Goal: Information Seeking & Learning: Learn about a topic

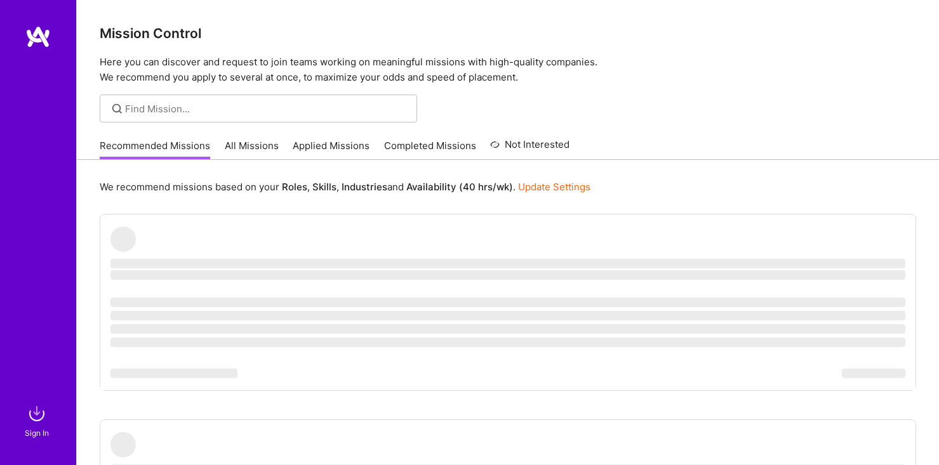
scroll to position [4, 0]
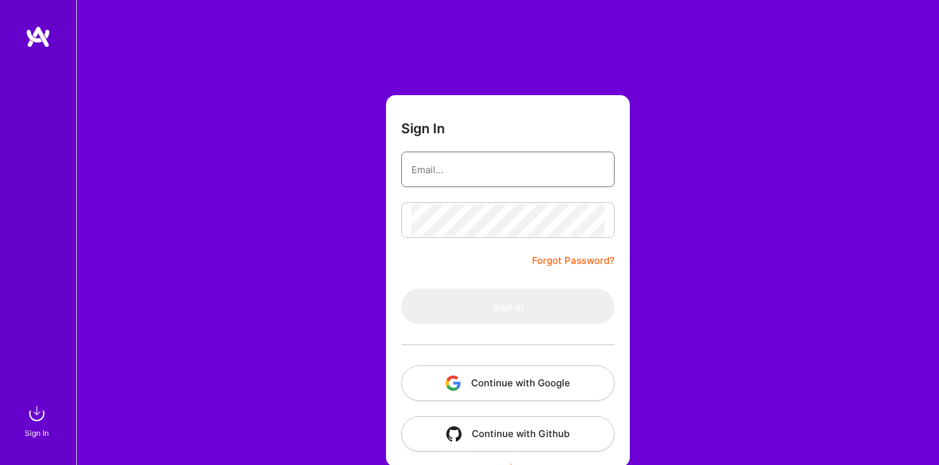
type input "[EMAIL_ADDRESS][DOMAIN_NAME]"
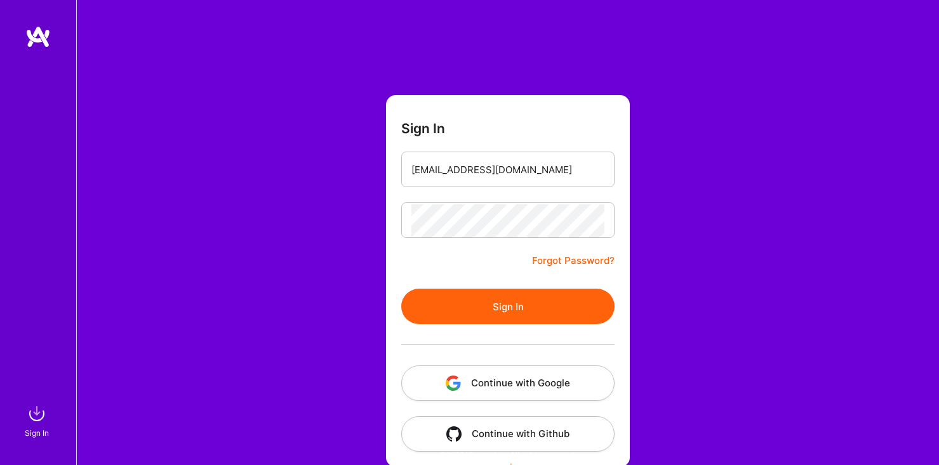
click at [459, 315] on button "Sign In" at bounding box center [507, 307] width 213 height 36
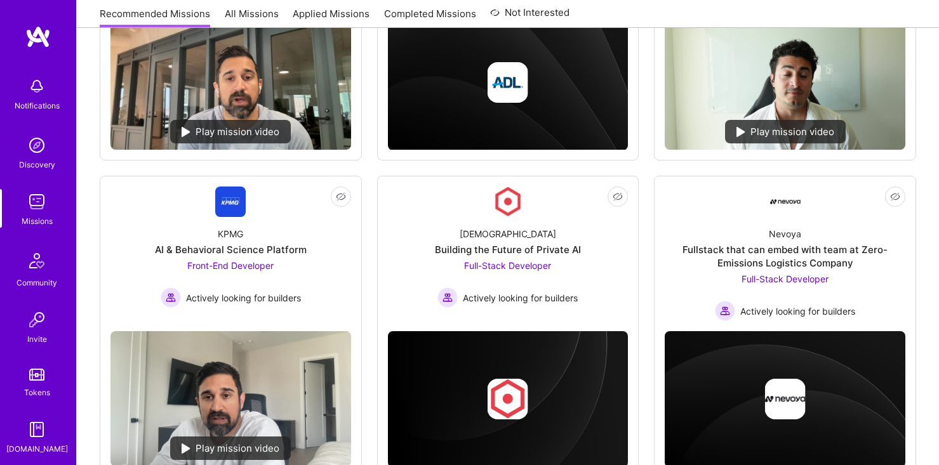
scroll to position [353, 0]
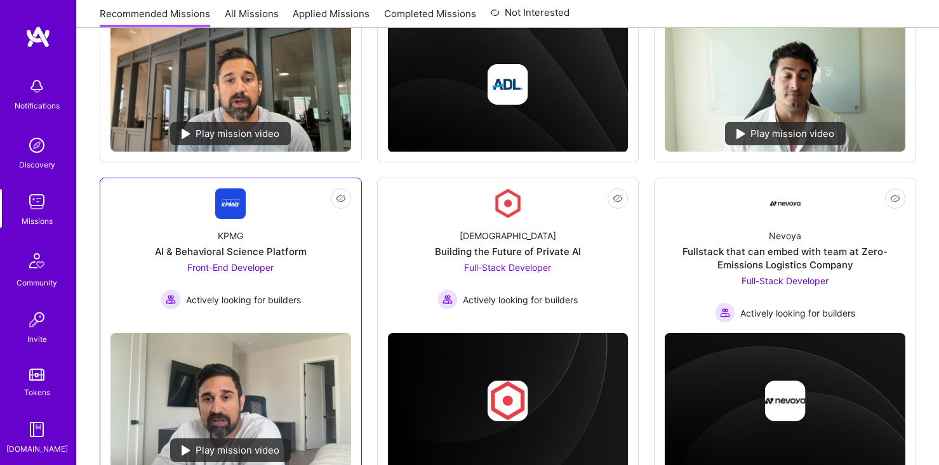
click at [289, 235] on div "KPMG AI & Behavioral Science Platform Front-End Developer Actively looking for …" at bounding box center [230, 264] width 241 height 91
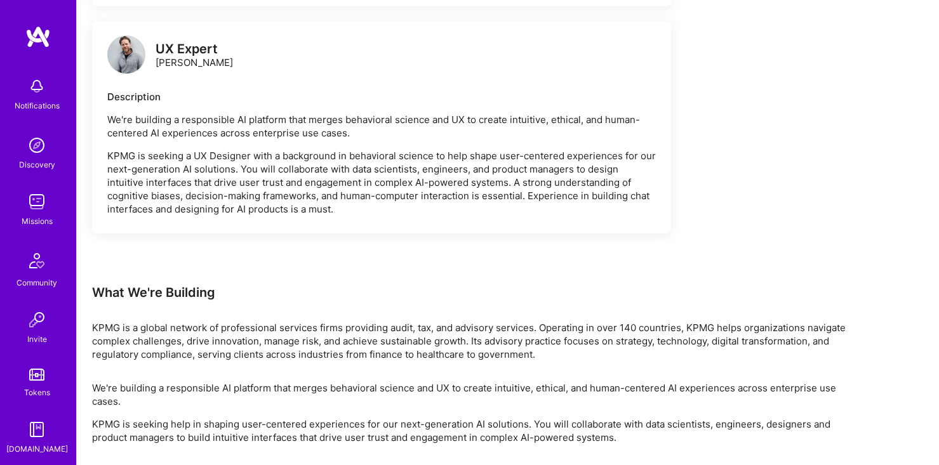
scroll to position [716, 0]
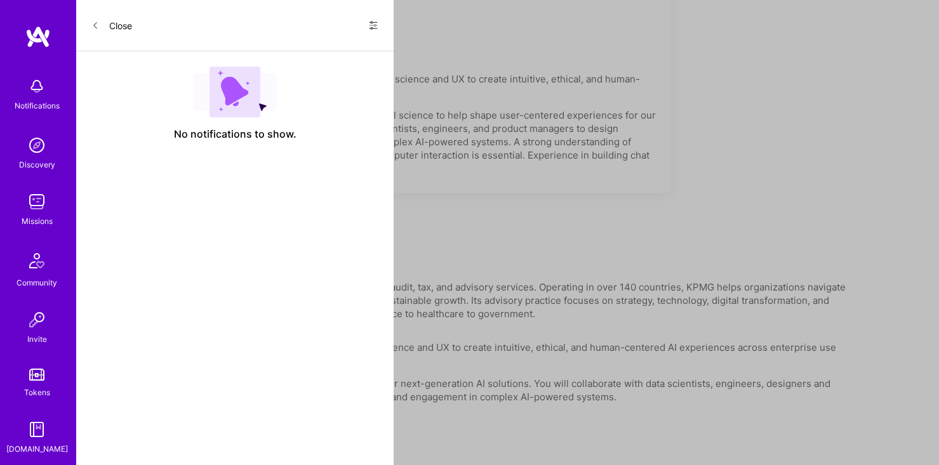
scroll to position [353, 0]
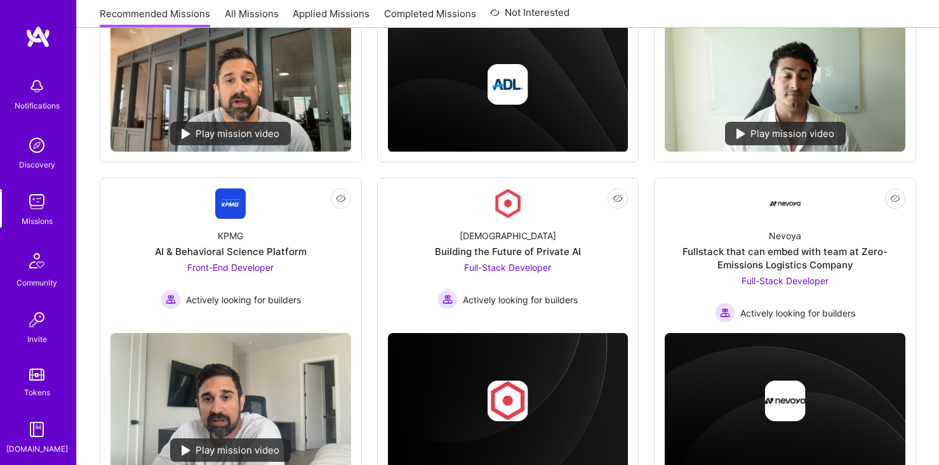
click at [37, 208] on img at bounding box center [36, 201] width 25 height 25
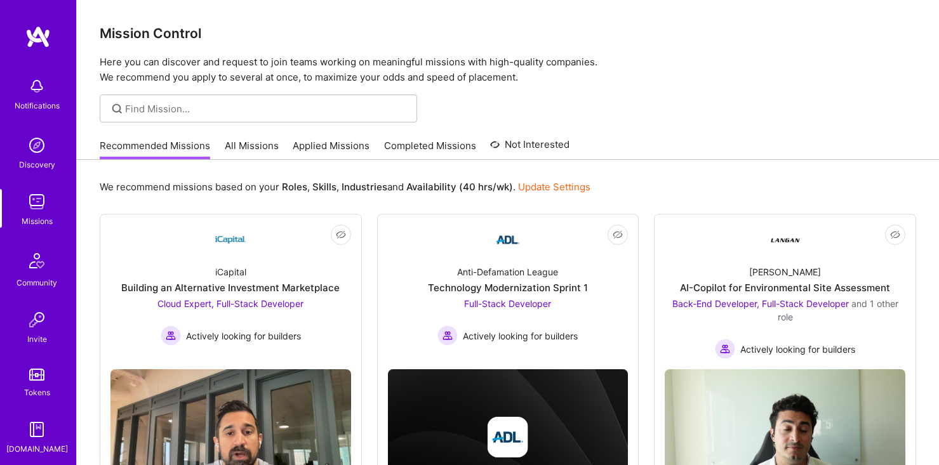
click at [249, 152] on link "All Missions" at bounding box center [252, 149] width 54 height 21
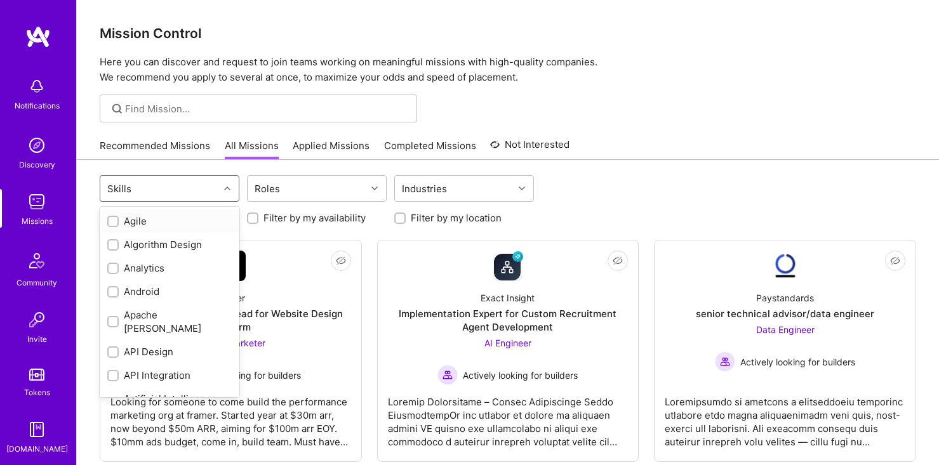
click at [224, 183] on div at bounding box center [229, 188] width 20 height 17
click at [188, 291] on div "Android" at bounding box center [169, 291] width 124 height 13
checkbox input "true"
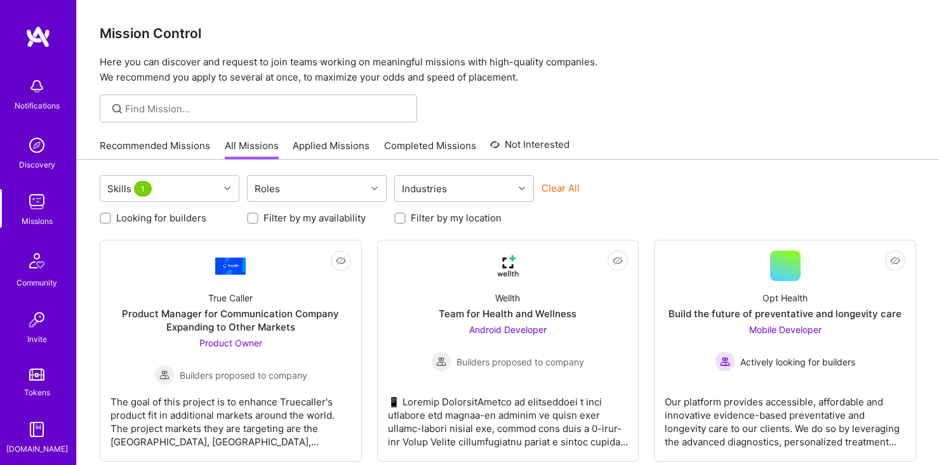
click at [674, 214] on div "Looking for builders Filter by my availability Filter by my location" at bounding box center [508, 215] width 816 height 20
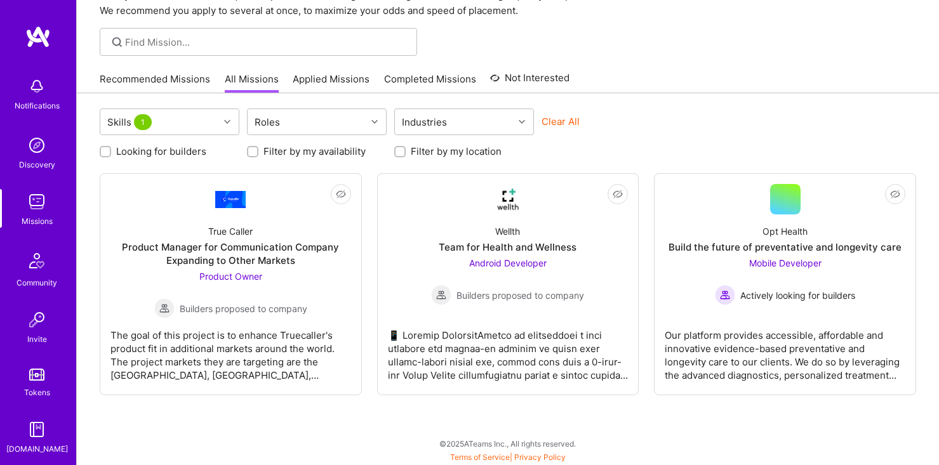
scroll to position [59, 0]
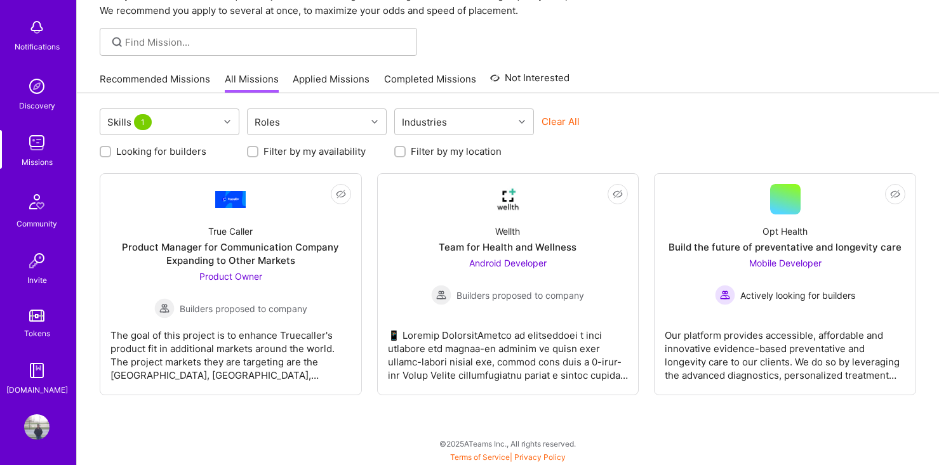
click at [38, 428] on img at bounding box center [36, 426] width 25 height 25
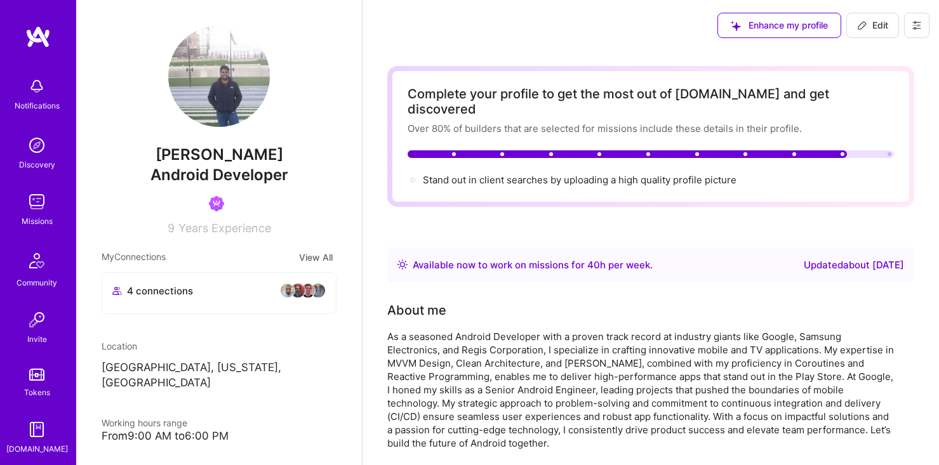
click at [34, 199] on img at bounding box center [36, 201] width 25 height 25
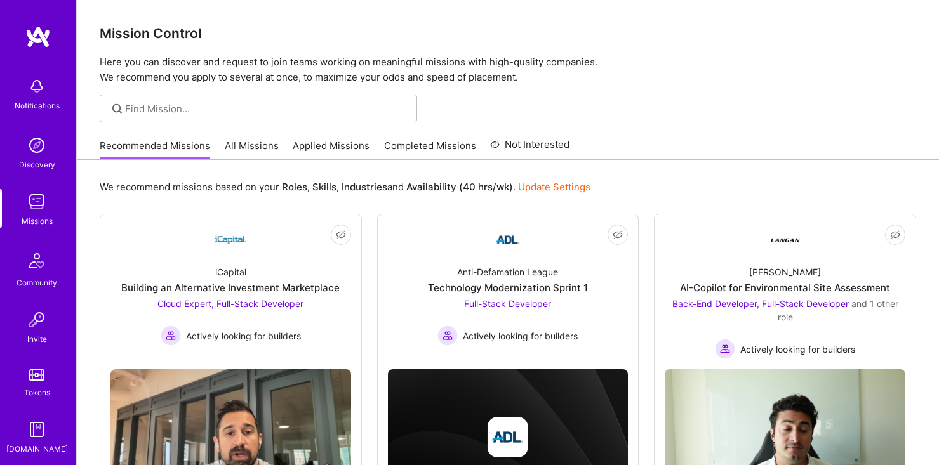
click at [375, 153] on div "Recommended Missions All Missions Applied Missions Completed Missions Not Inter…" at bounding box center [335, 145] width 470 height 27
click at [388, 148] on link "Completed Missions" at bounding box center [430, 149] width 92 height 21
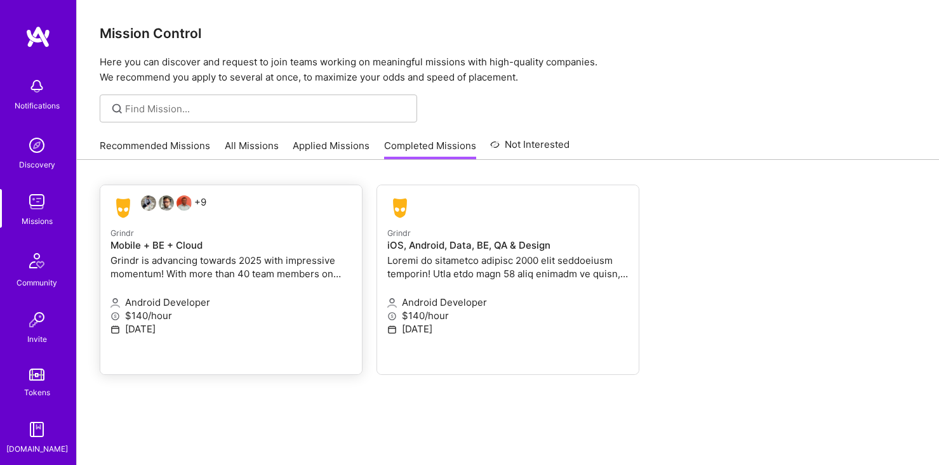
click at [208, 268] on p "Grindr is advancing towards 2025 with impressive momentum! With more than 40 te…" at bounding box center [230, 267] width 241 height 27
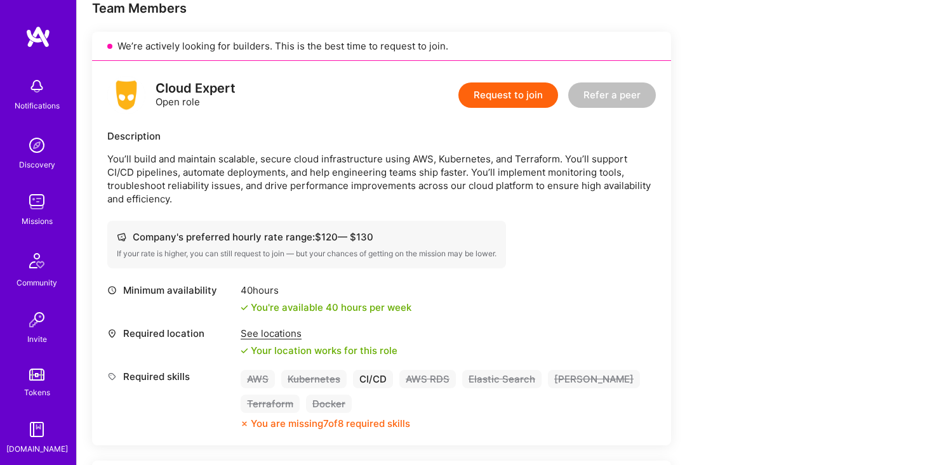
scroll to position [313, 0]
